Goal: Go to known website: Access a specific website the user already knows

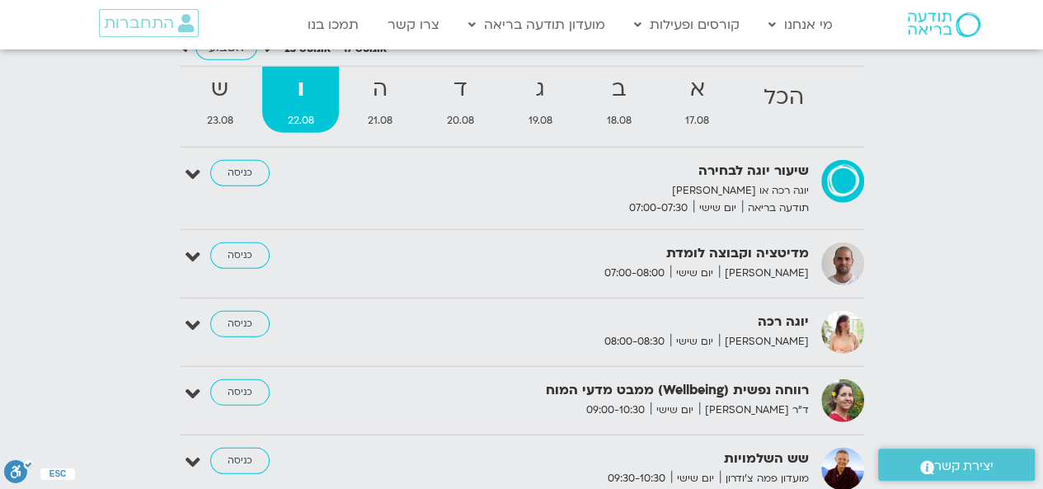
scroll to position [2143, 0]
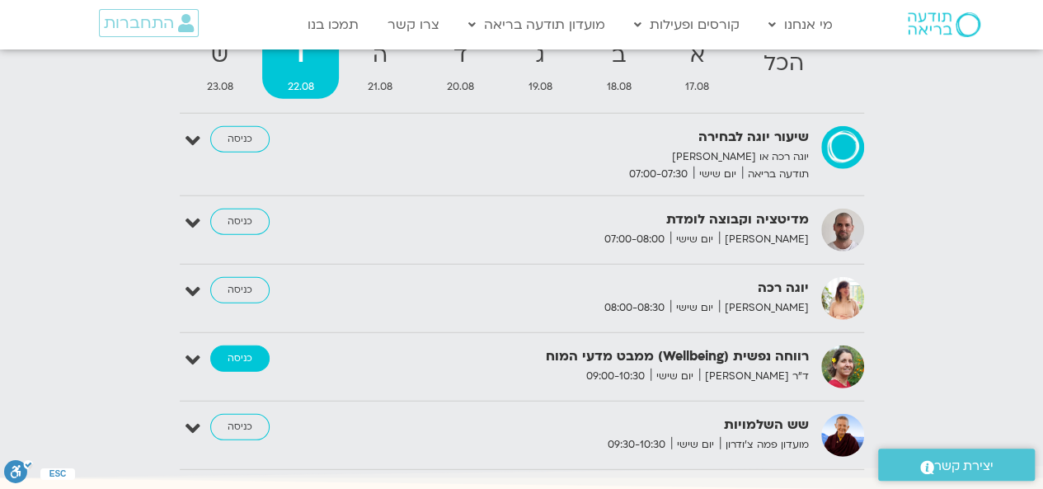
click at [235, 350] on link "כניסה" at bounding box center [239, 358] width 59 height 26
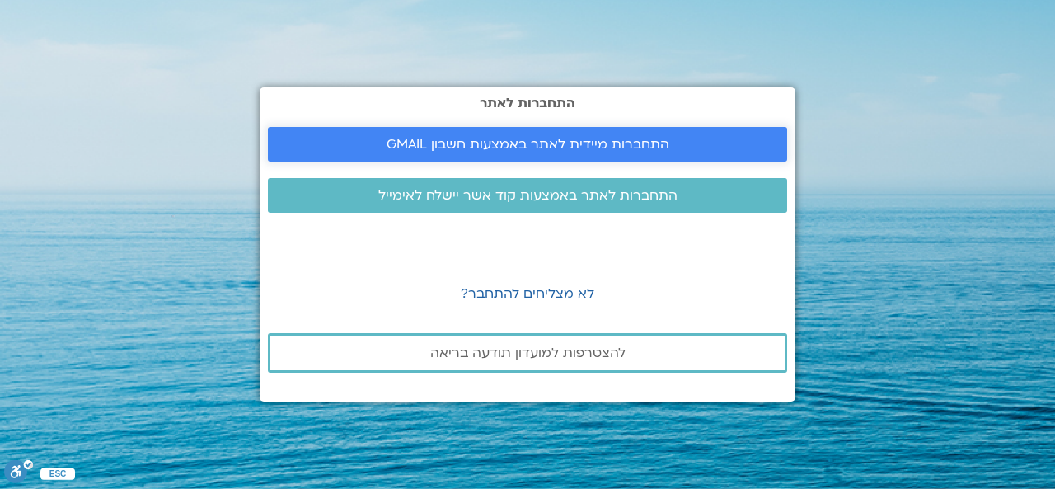
click at [434, 149] on span "התחברות מיידית לאתר באמצעות חשבון GMAIL" at bounding box center [528, 144] width 283 height 15
